Goal: Task Accomplishment & Management: Use online tool/utility

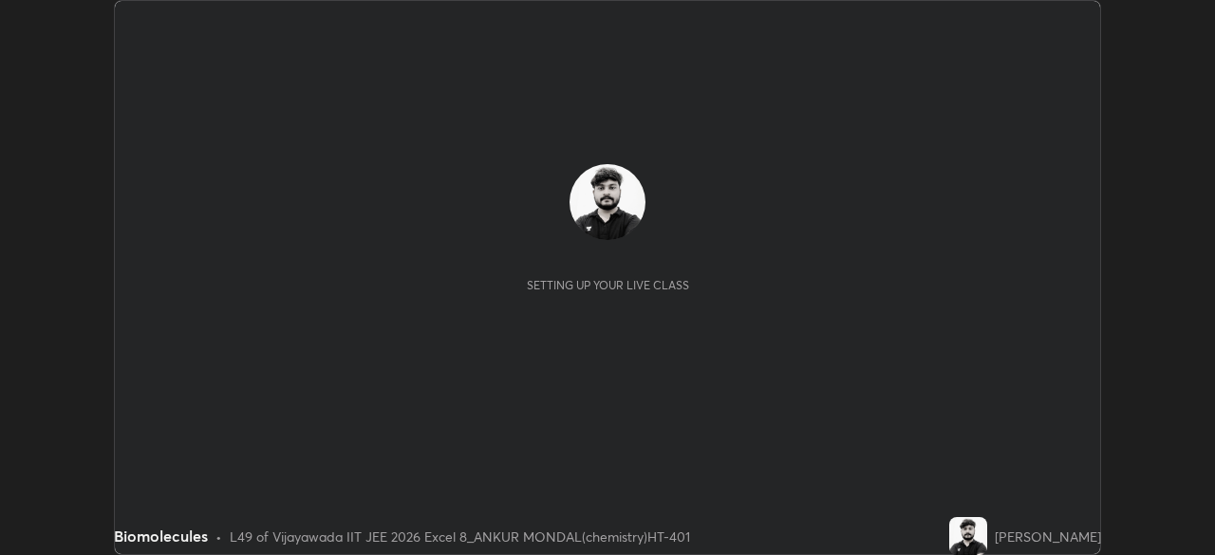
scroll to position [555, 1214]
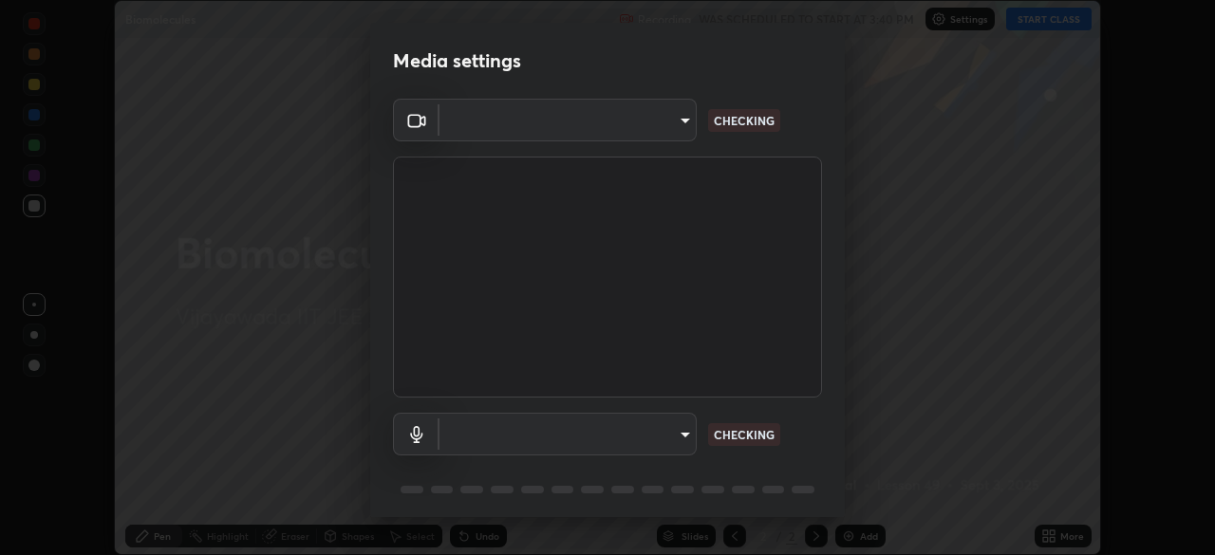
type input "95b0dbfd724da57dcd49a00bd4445ce317b6254999b582a4fc0dd394a30eb51d"
type input "default"
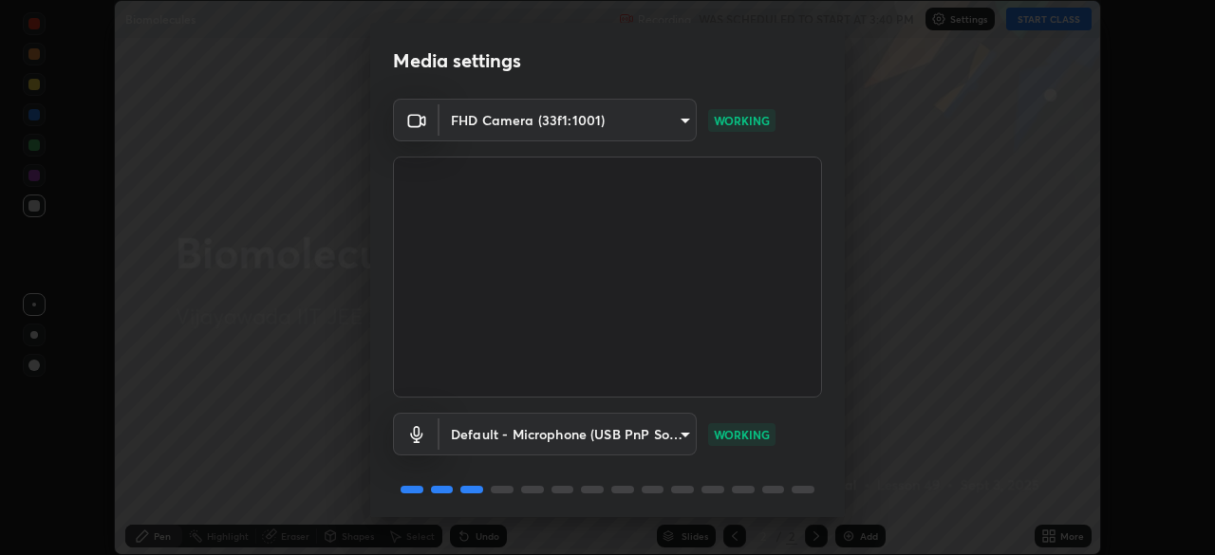
scroll to position [67, 0]
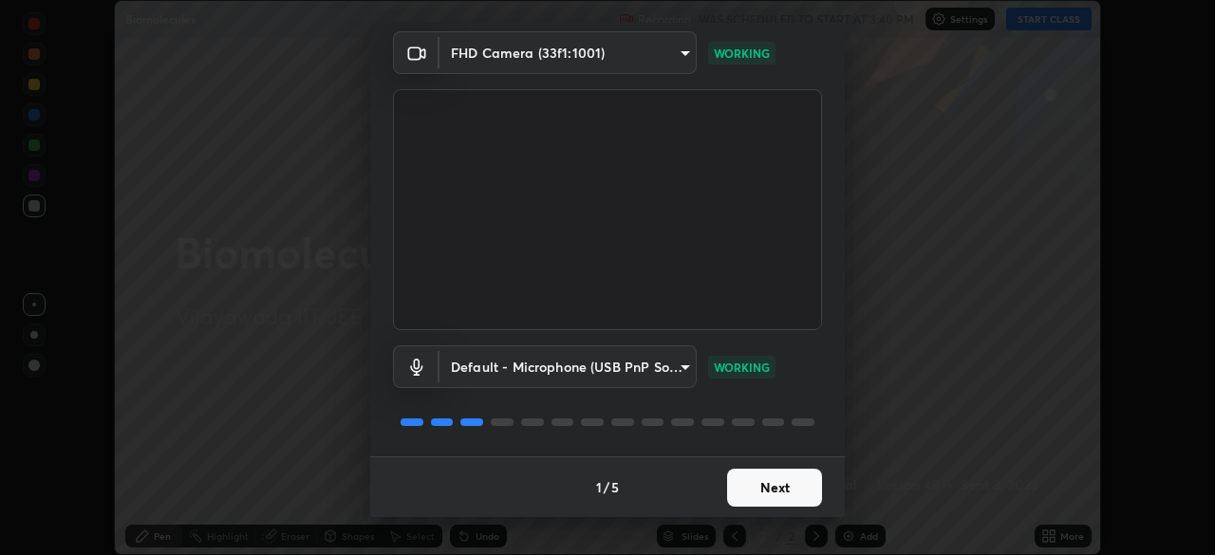
click at [757, 489] on button "Next" at bounding box center [774, 488] width 95 height 38
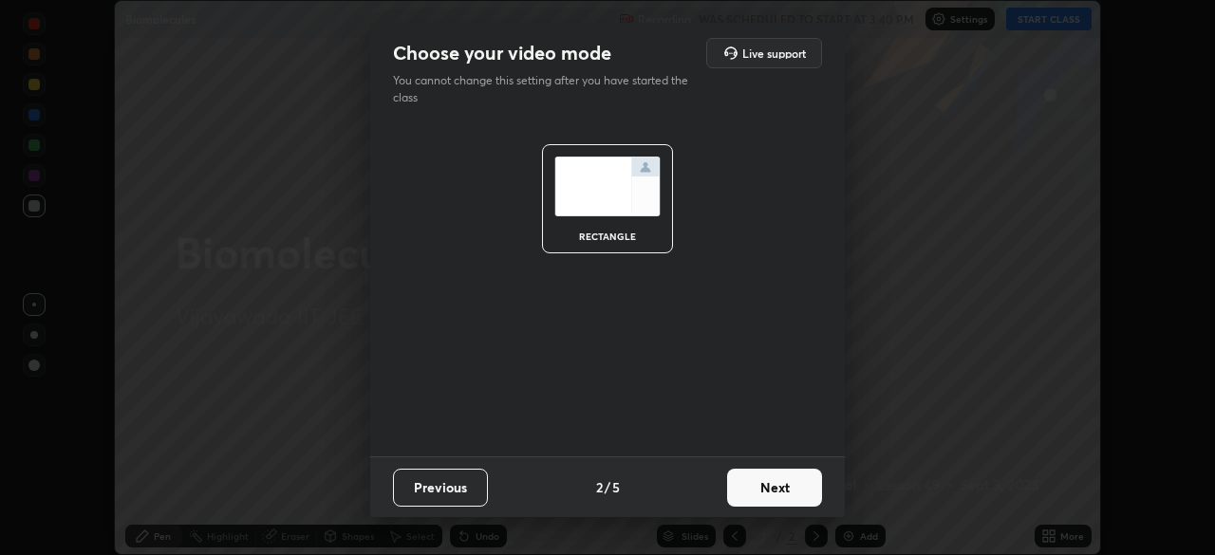
scroll to position [0, 0]
click at [758, 493] on button "Next" at bounding box center [774, 488] width 95 height 38
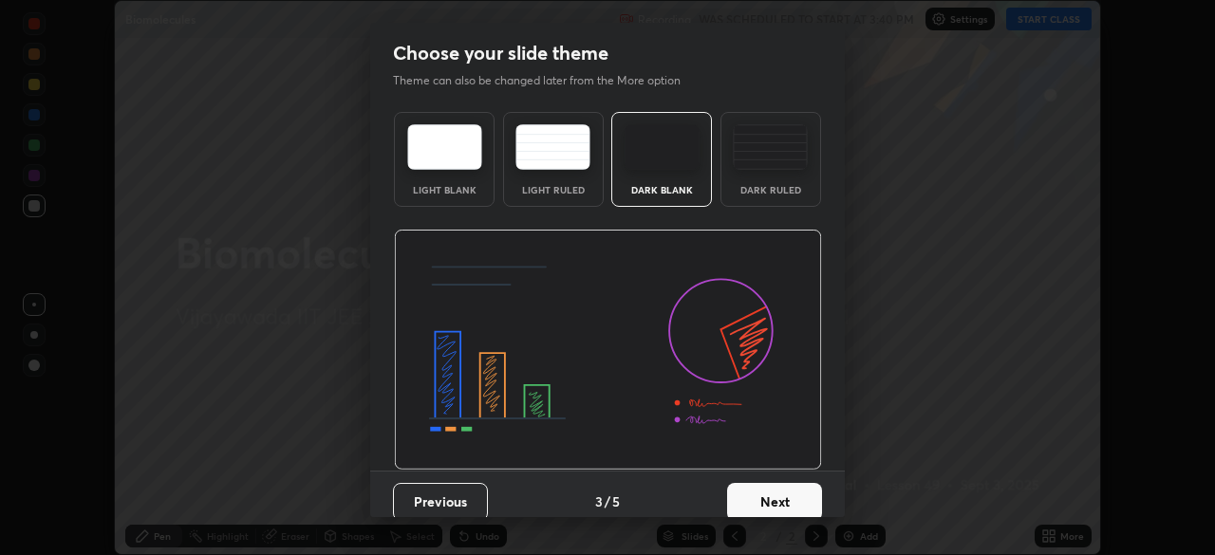
click at [757, 497] on button "Next" at bounding box center [774, 502] width 95 height 38
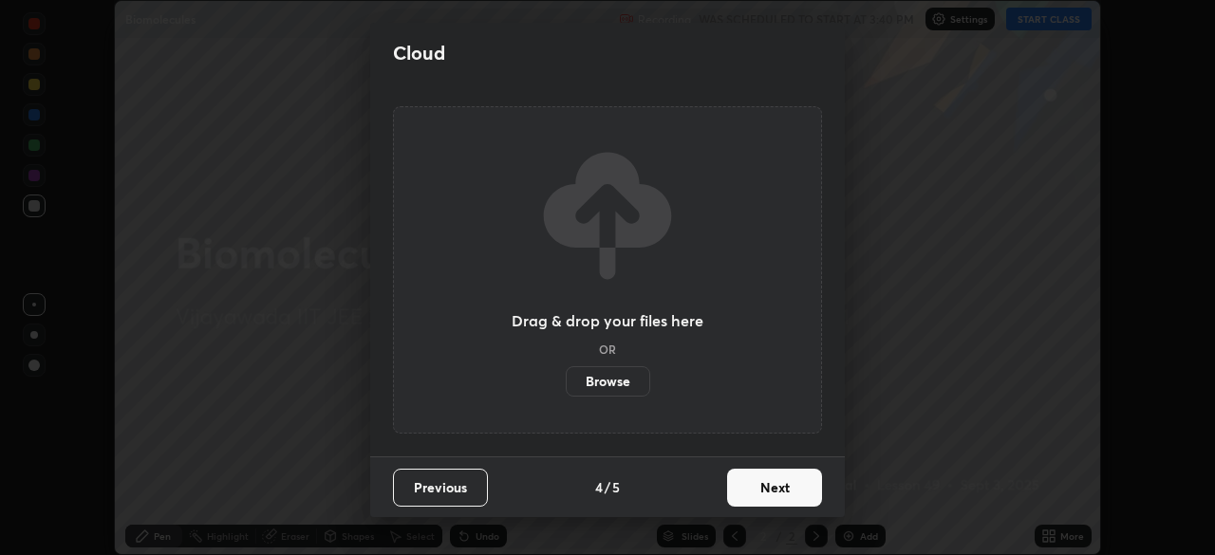
click at [757, 503] on button "Next" at bounding box center [774, 488] width 95 height 38
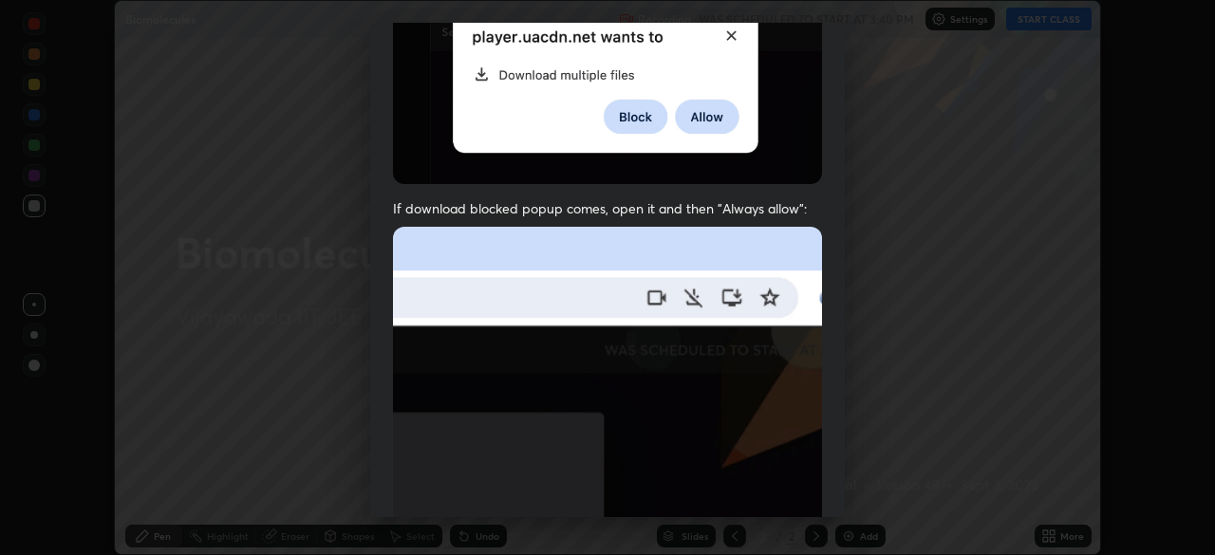
scroll to position [455, 0]
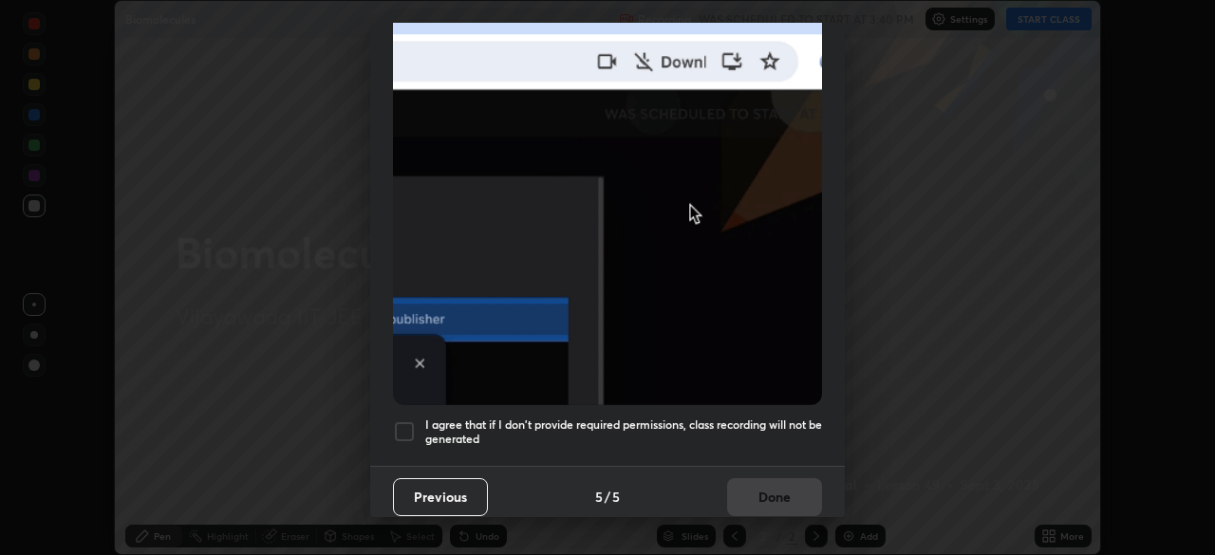
click at [405, 429] on div at bounding box center [404, 432] width 23 height 23
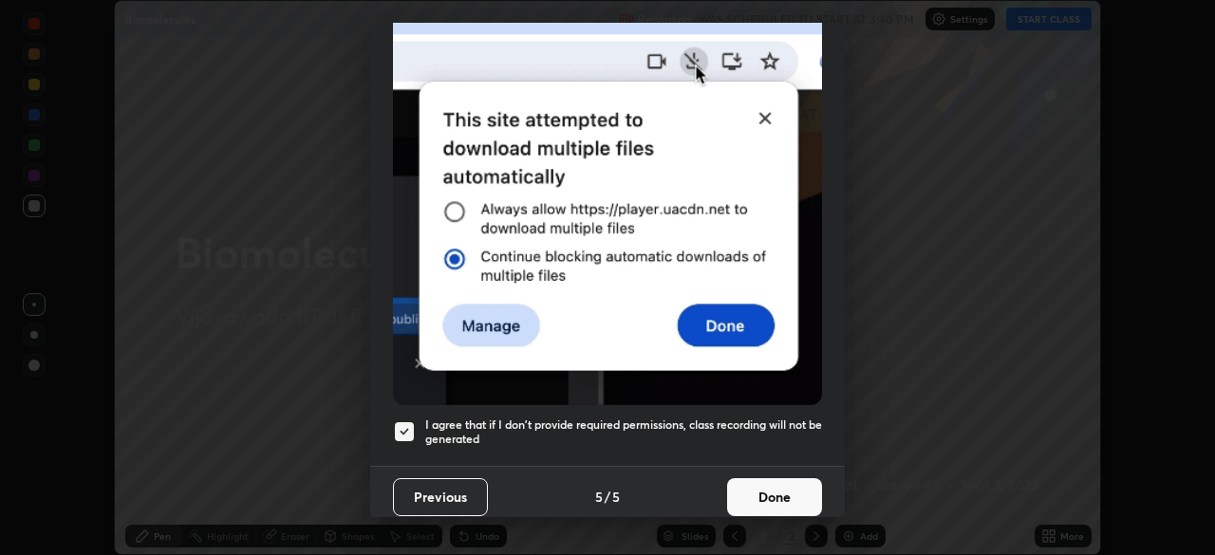
click at [756, 497] on button "Done" at bounding box center [774, 497] width 95 height 38
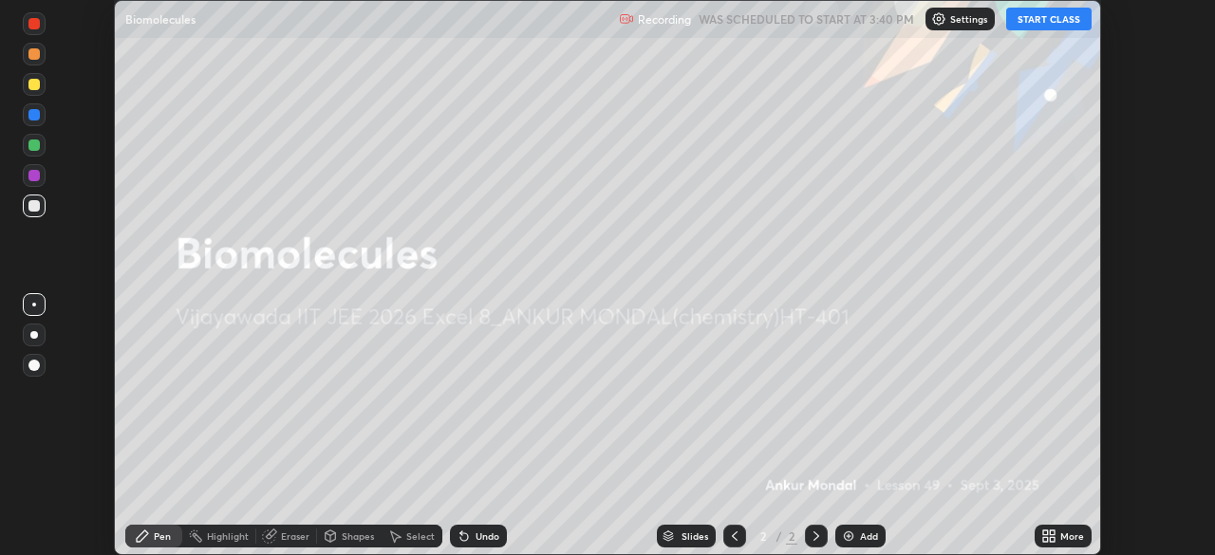
click at [1049, 23] on button "START CLASS" at bounding box center [1048, 19] width 85 height 23
